Goal: Task Accomplishment & Management: Use online tool/utility

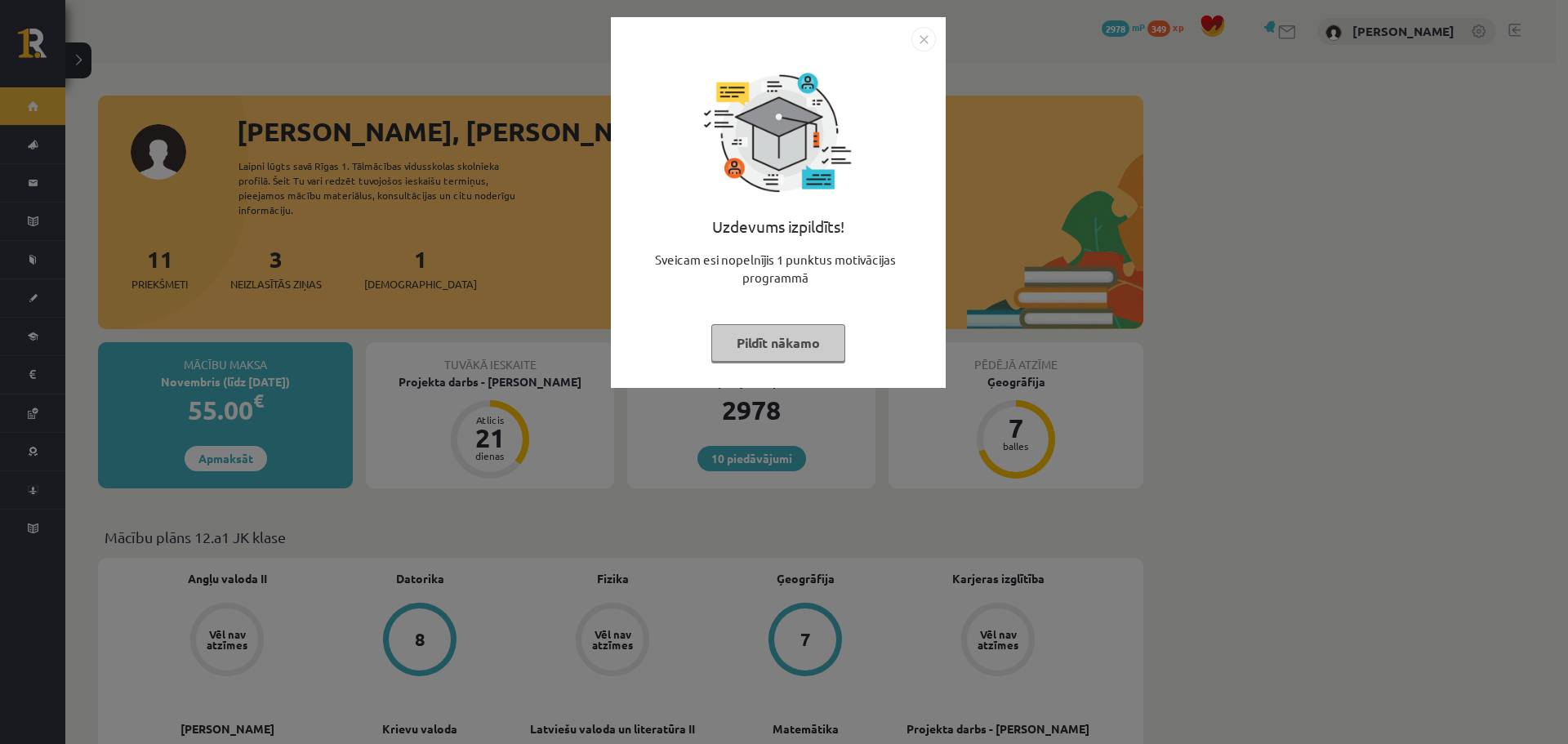
click at [923, 41] on img "Close" at bounding box center [923, 39] width 24 height 24
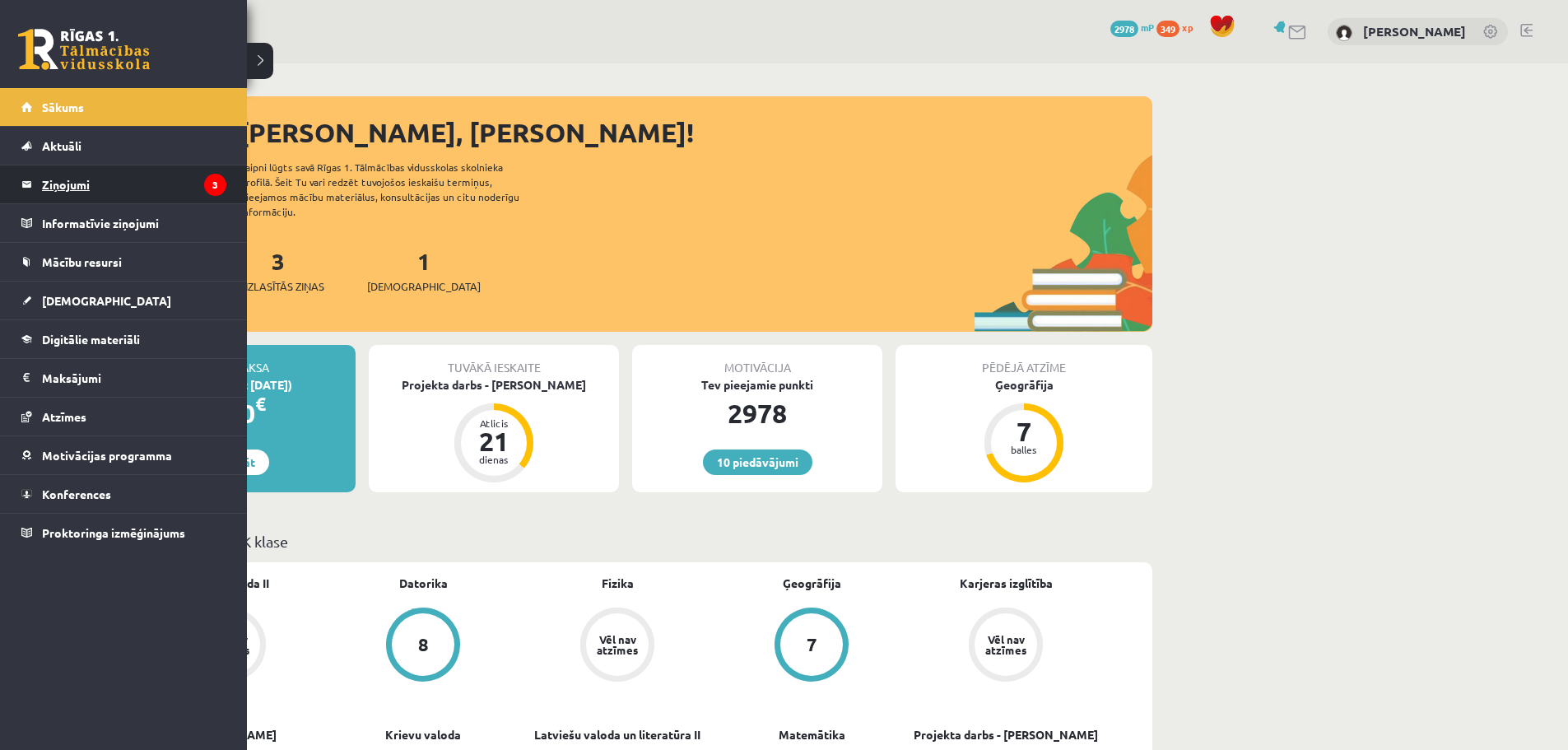
click at [84, 188] on legend "Ziņojumi 3" at bounding box center [134, 184] width 184 height 38
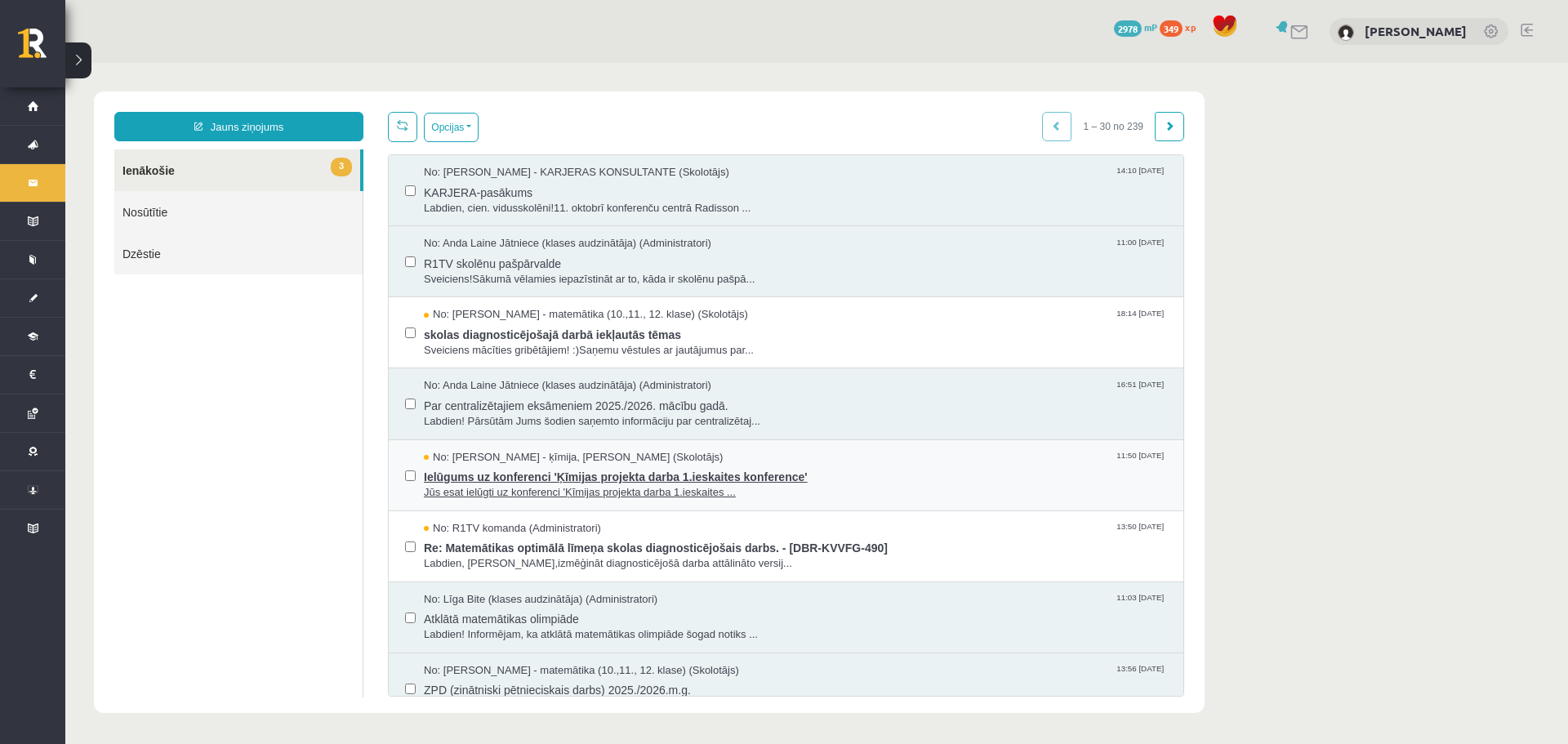
scroll to position [82, 0]
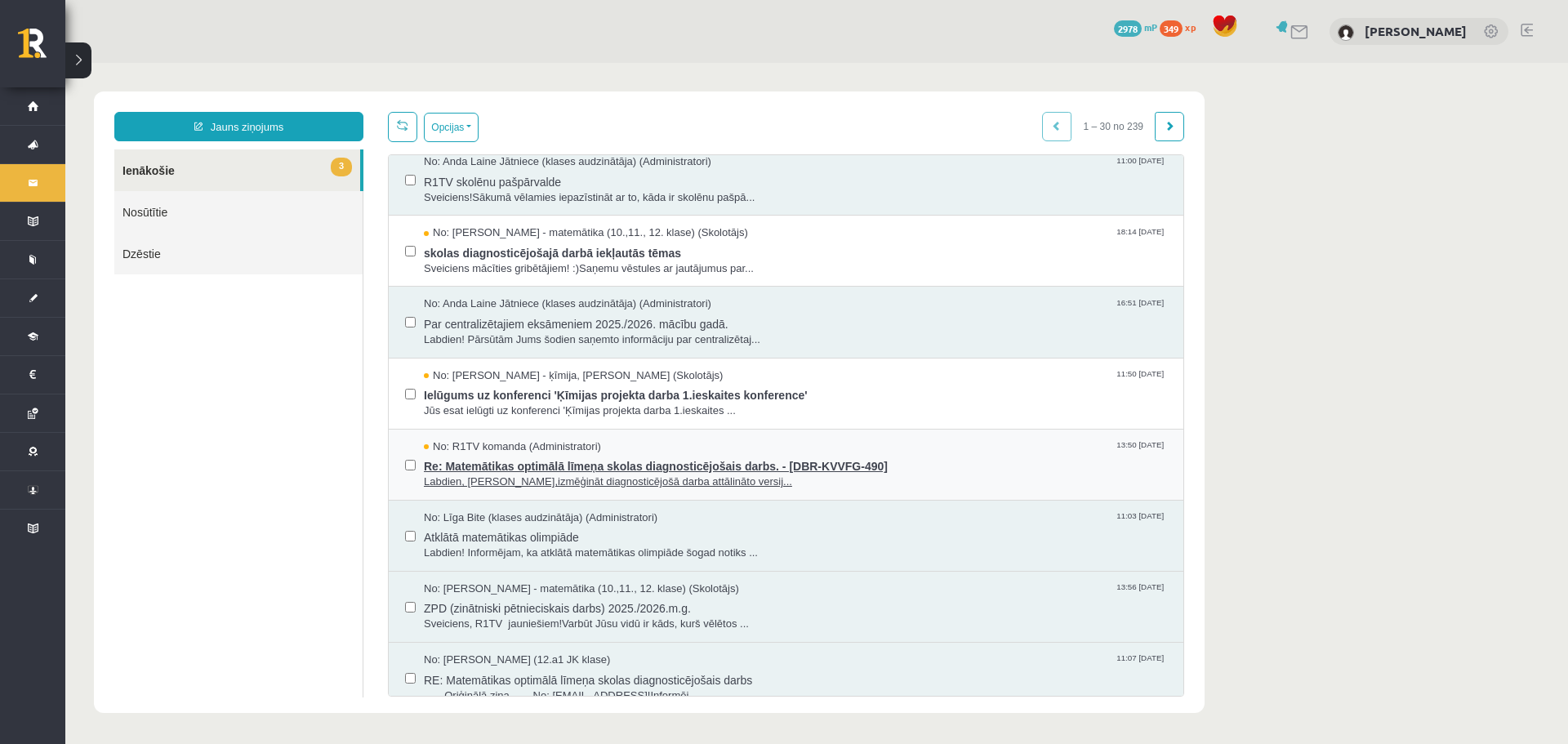
click at [659, 464] on span "Re: Matemātikas optimālā līmeņa skolas diagnosticējošais darbs. - [DBR-KVVFG-49…" at bounding box center [795, 464] width 743 height 21
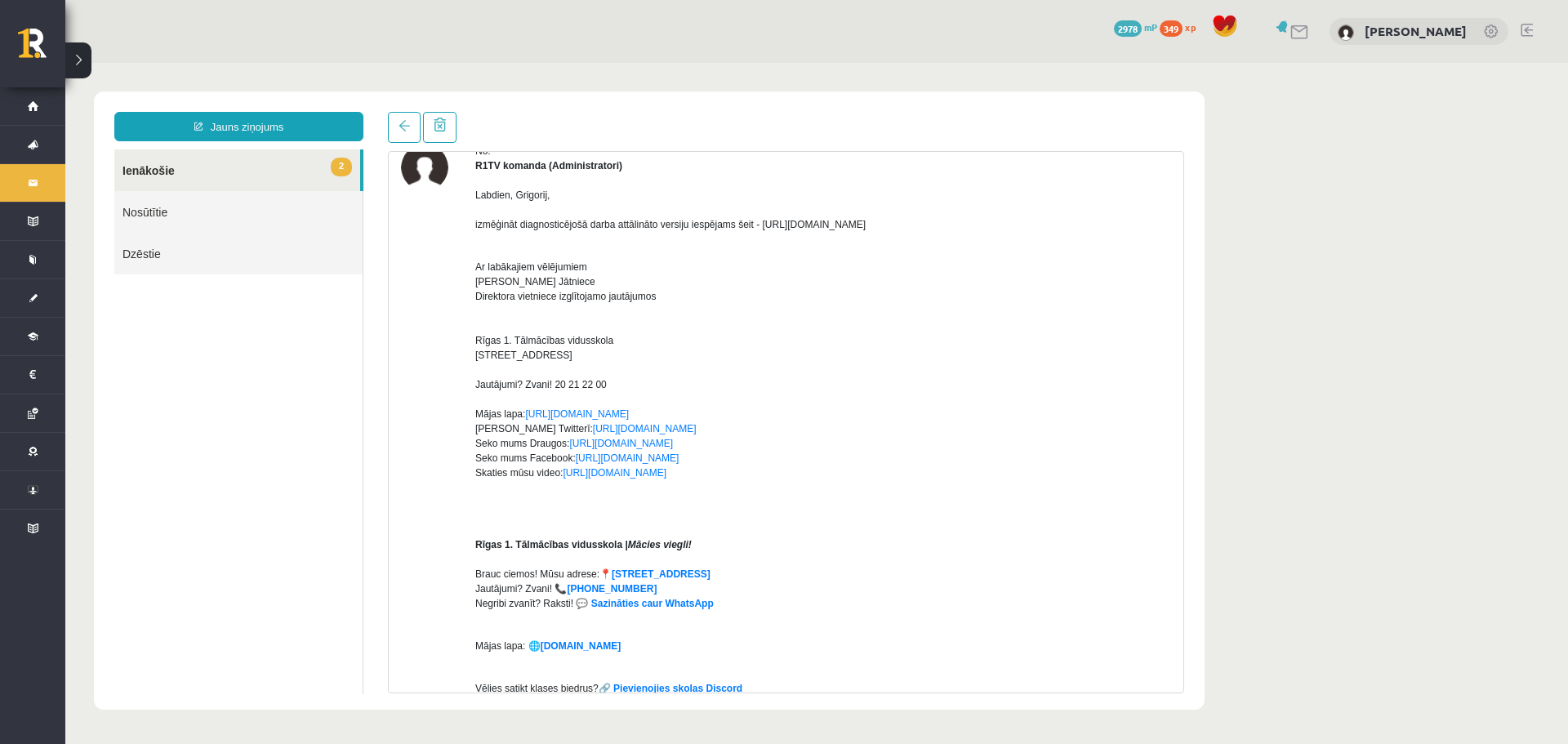
drag, startPoint x: 762, startPoint y: 222, endPoint x: 896, endPoint y: 227, distance: 134.1
click at [867, 227] on span "zmēģināt diagnosticējošā darba attālināto versiju iespējams šeit - https://esko…" at bounding box center [672, 225] width 389 height 11
copy span "https://eskola.r1tv.lv/proctoring"
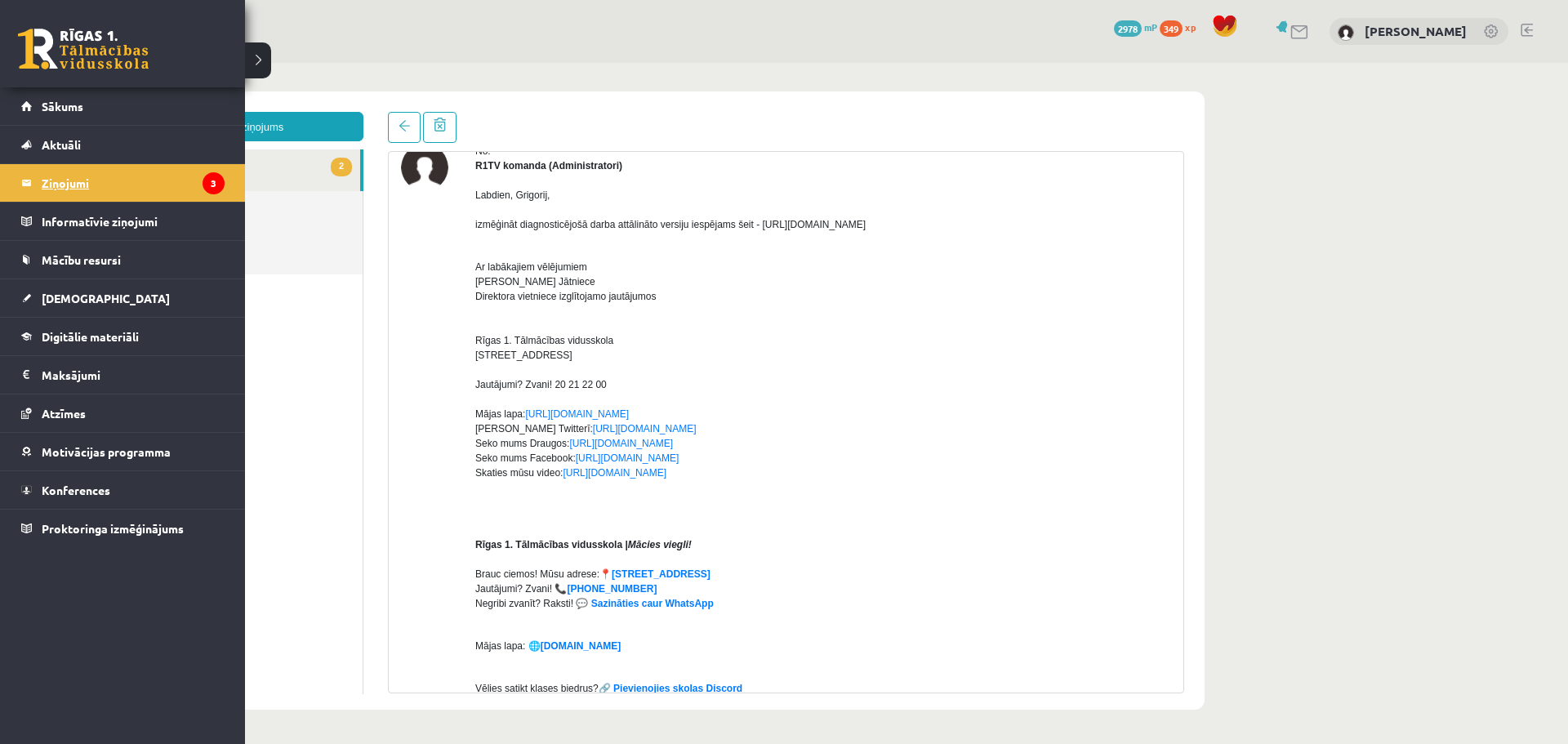
click at [104, 182] on legend "Ziņojumi 3" at bounding box center [133, 183] width 183 height 37
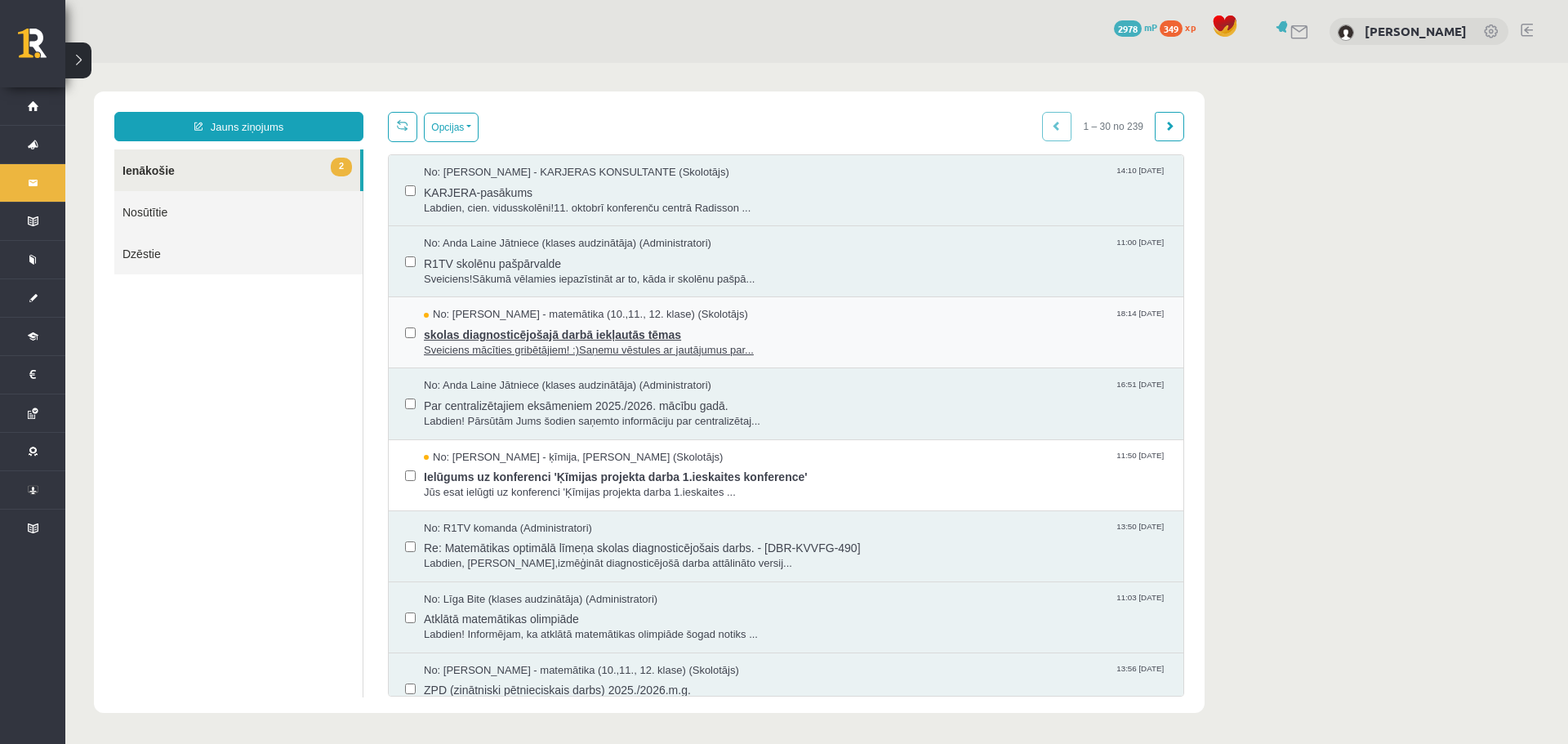
scroll to position [0, 0]
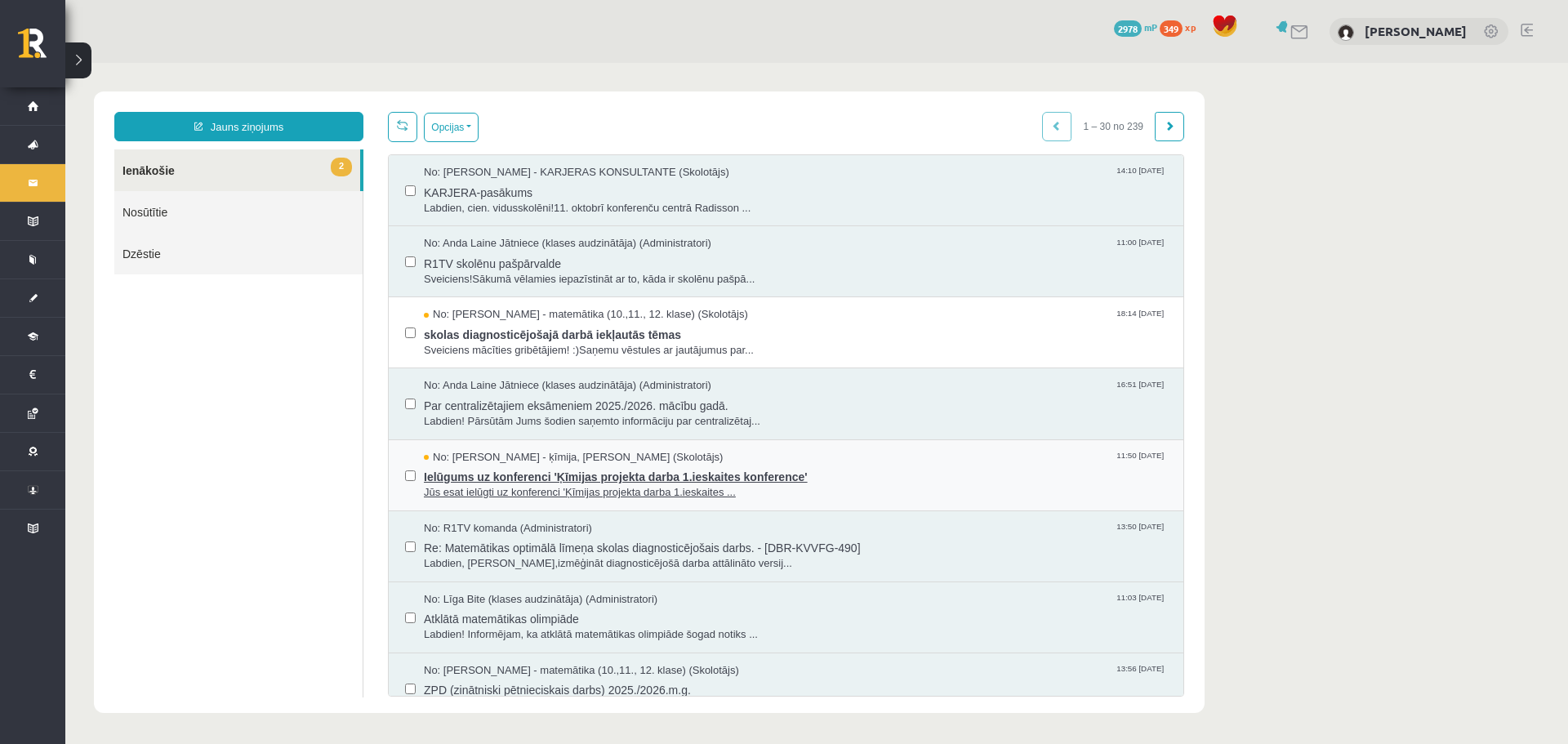
click at [659, 459] on div "No: Dzintra Birska - ķīmija, ķīmija II (Skolotājs) 11:50 06/10/2025" at bounding box center [795, 457] width 743 height 16
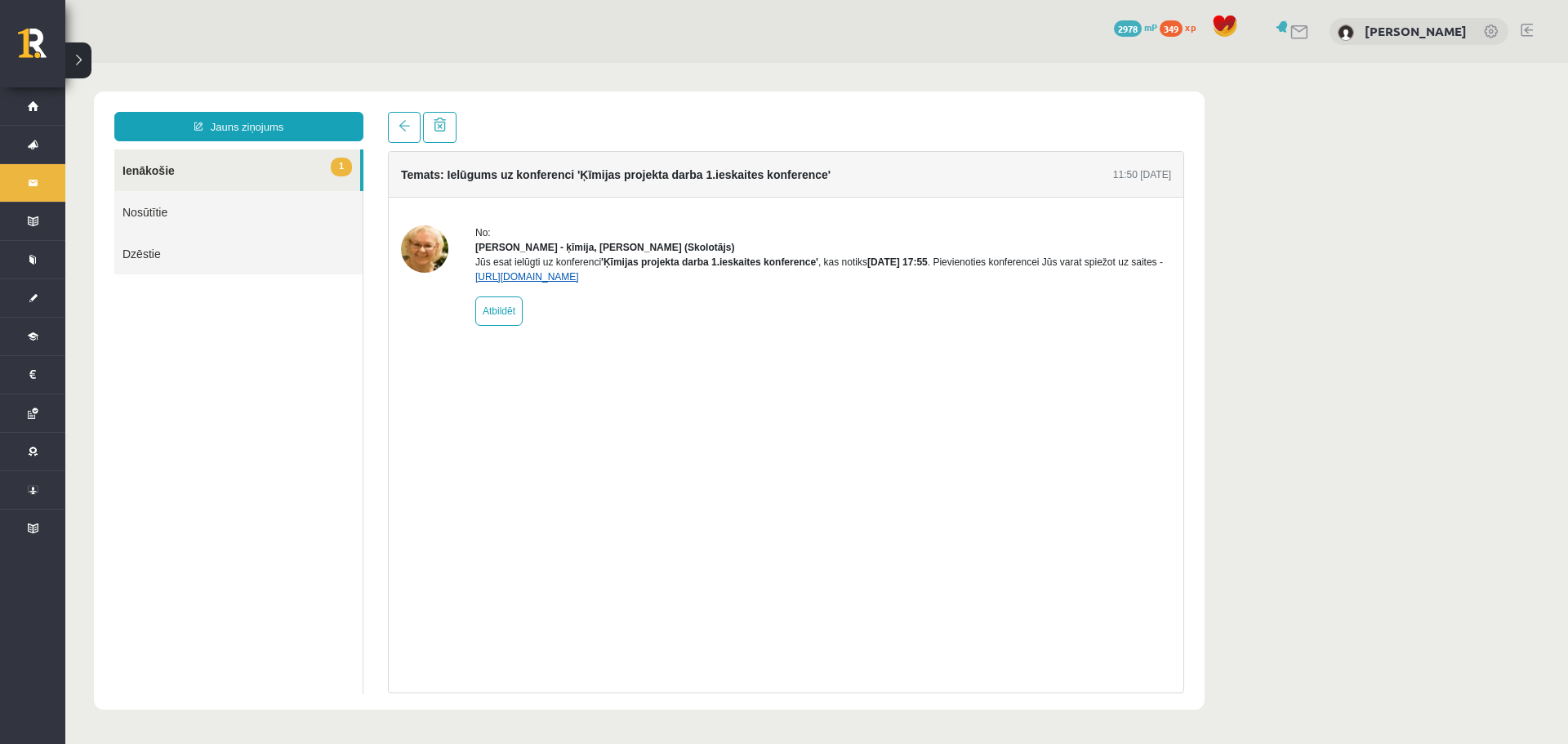
click at [562, 282] on link "https://eskola.r1tv.lv/conferences/5008/join" at bounding box center [527, 277] width 104 height 11
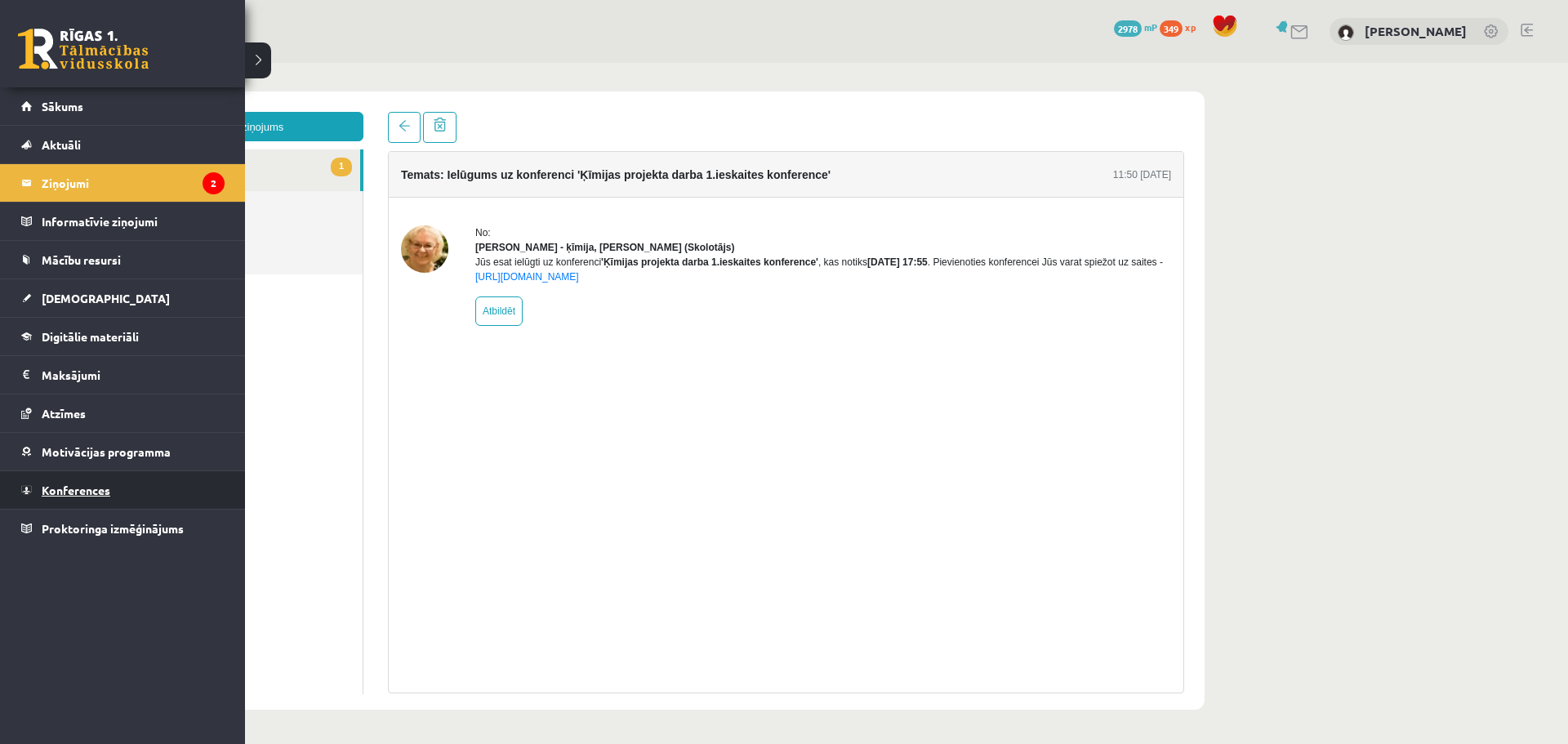
click at [104, 475] on link "Konferences" at bounding box center [123, 489] width 203 height 37
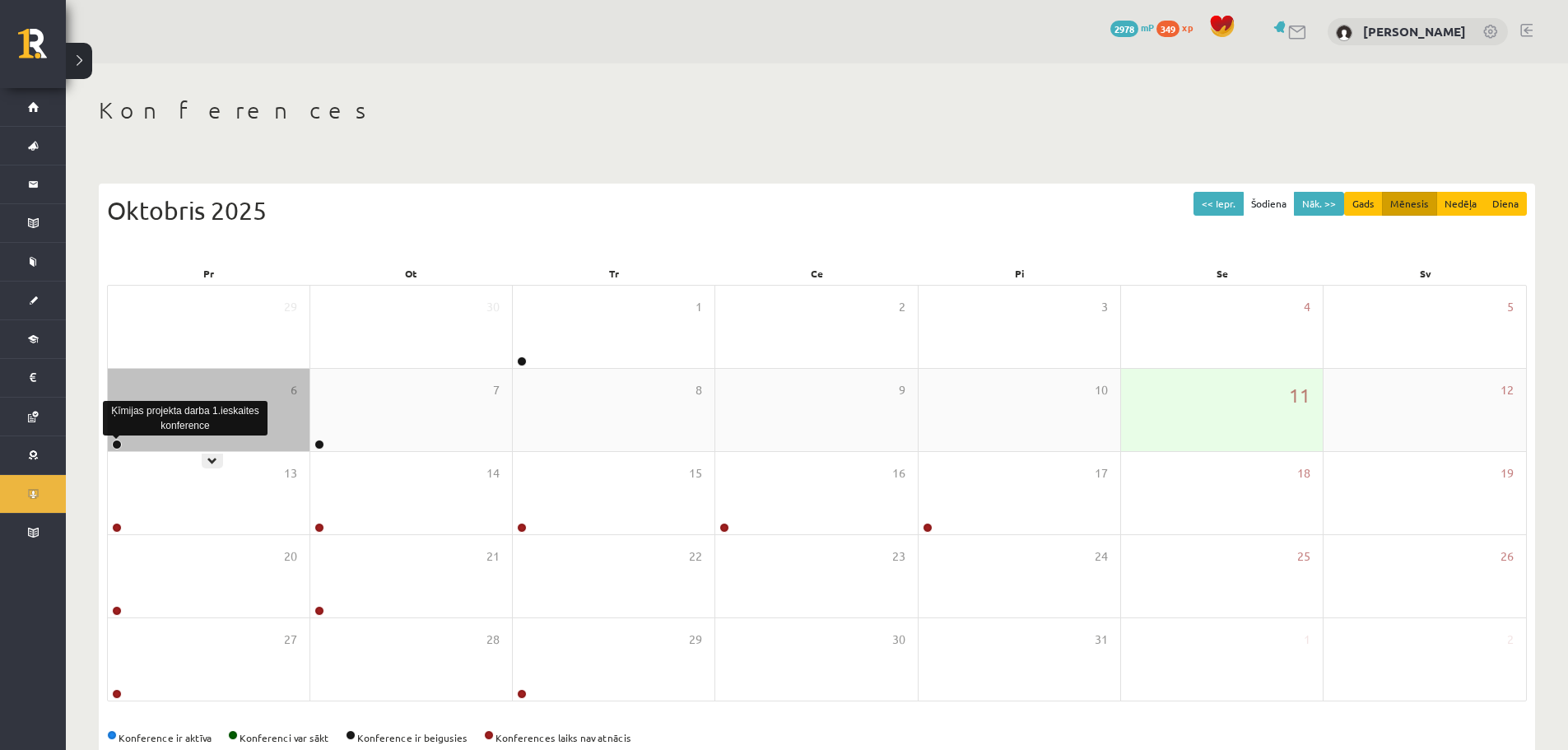
click at [117, 440] on link at bounding box center [117, 445] width 10 height 10
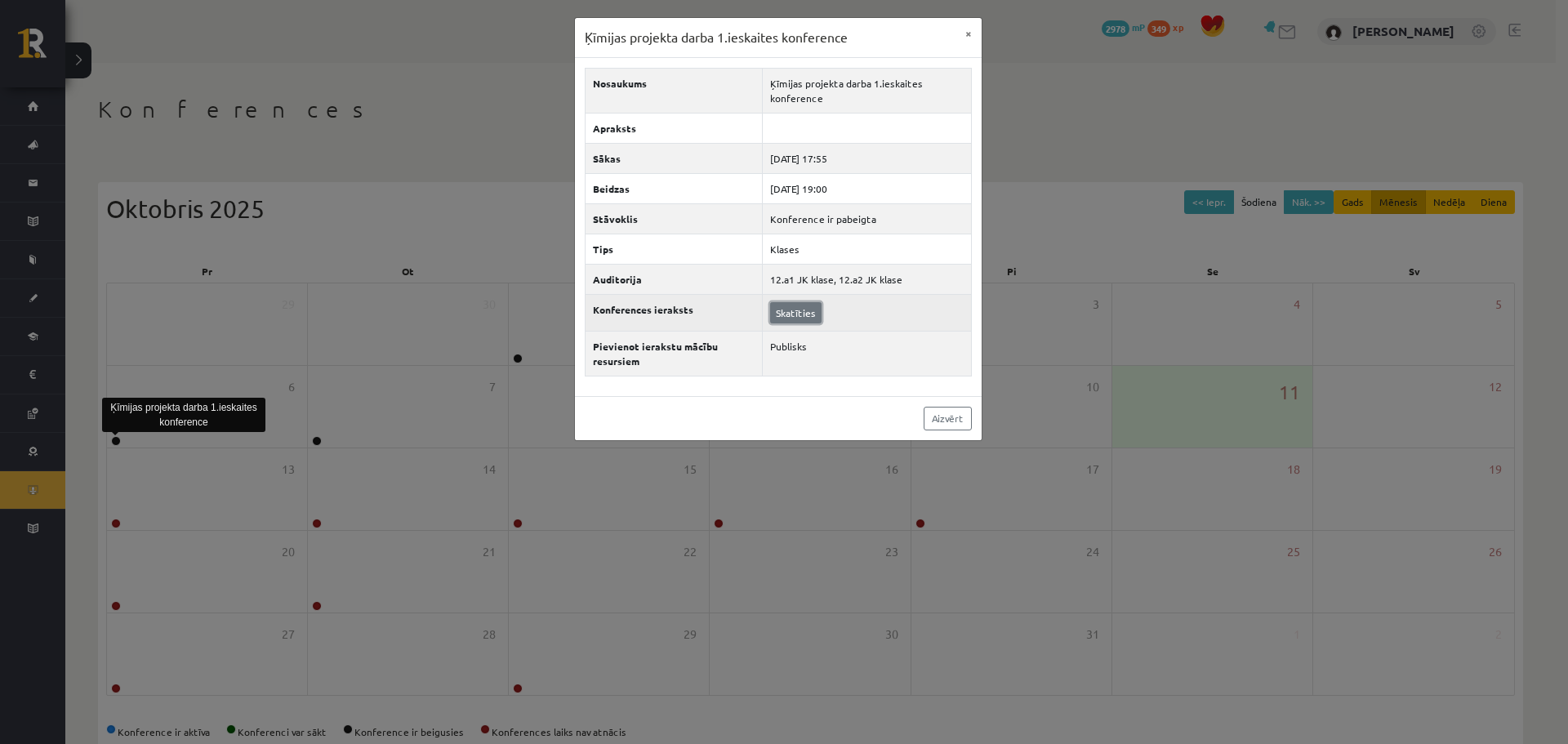
click at [791, 314] on link "Skatīties" at bounding box center [796, 312] width 51 height 21
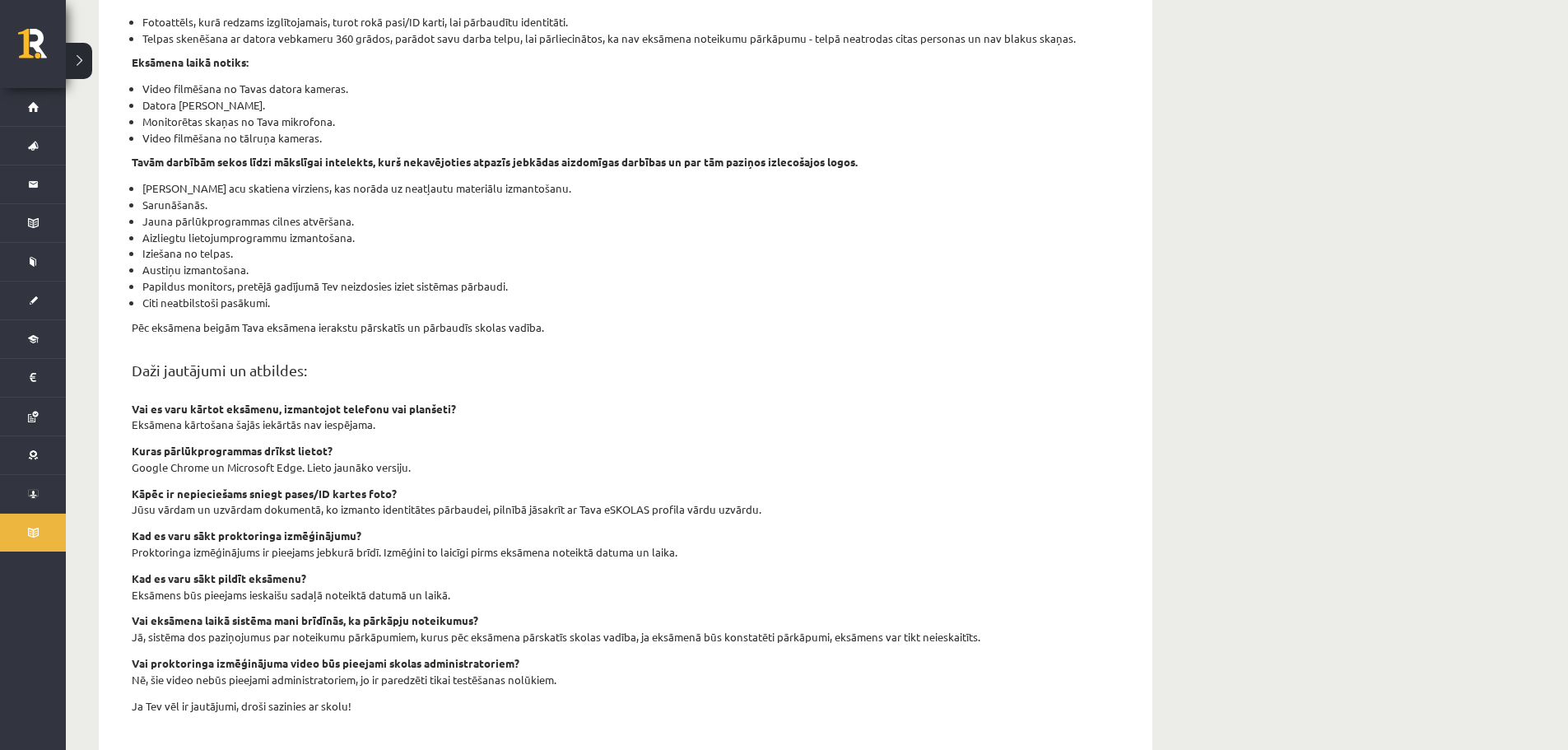
scroll to position [387, 0]
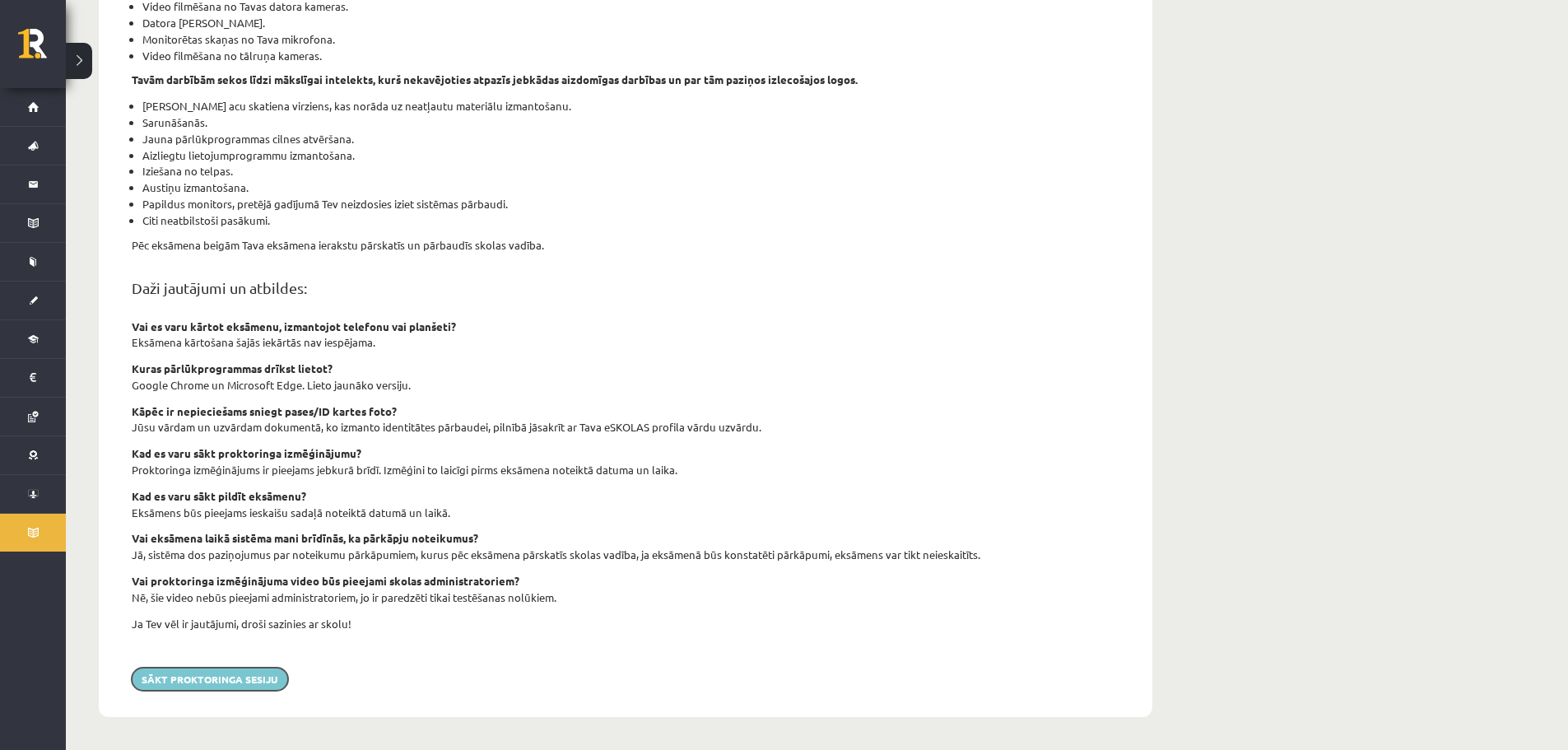
click at [252, 682] on button "Sākt proktoringa sesiju" at bounding box center [210, 679] width 156 height 23
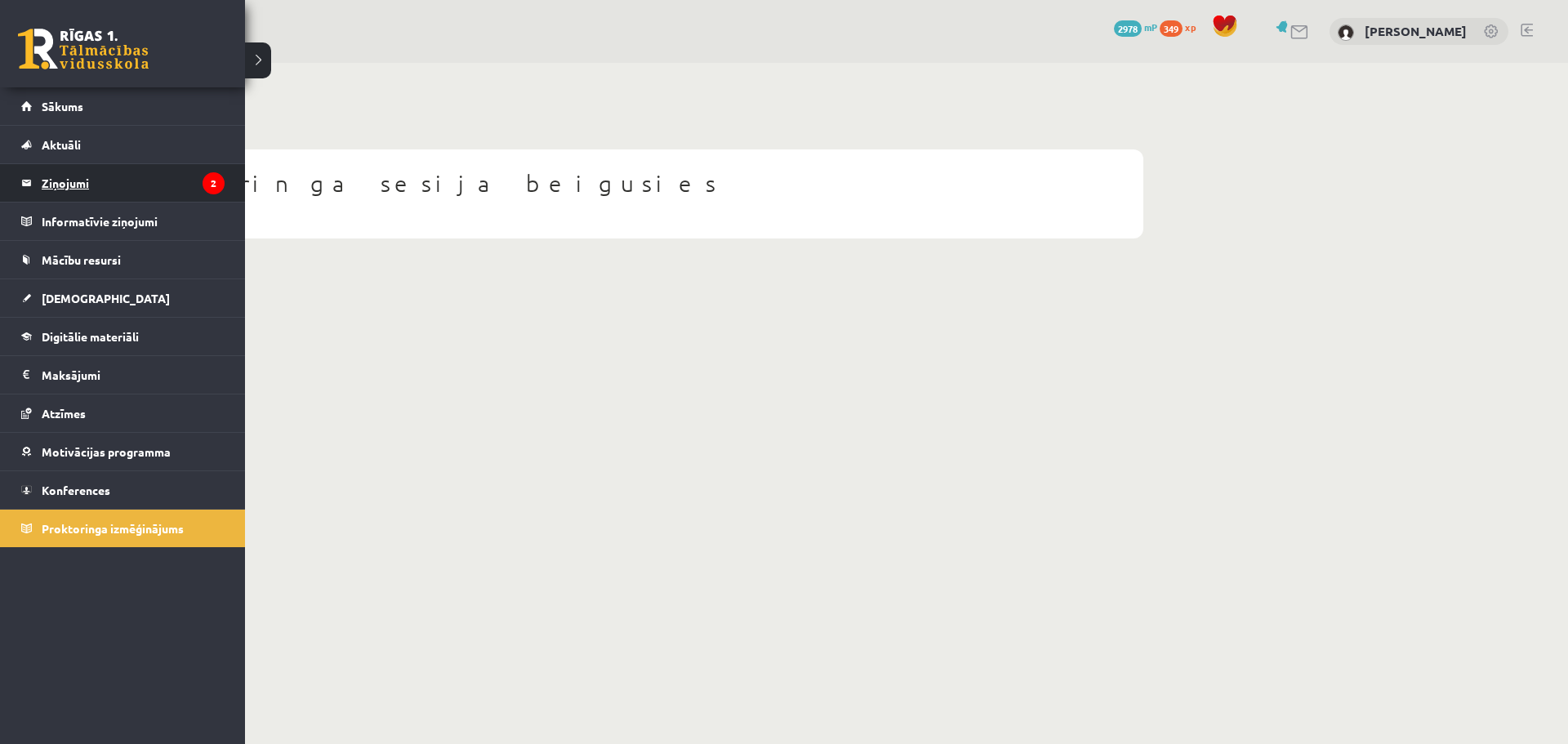
click at [85, 179] on legend "Ziņojumi 2" at bounding box center [133, 183] width 183 height 37
